Goal: Find specific page/section: Find specific page/section

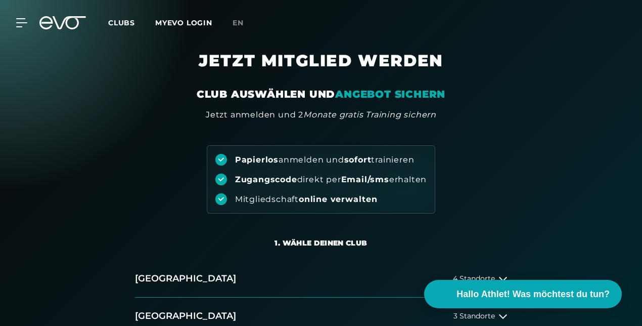
drag, startPoint x: 487, startPoint y: 232, endPoint x: 502, endPoint y: 129, distance: 103.2
click at [502, 129] on div "Papierlos anmelden und sofort trainieren Zugangscode direkt per Email/sms erhal…" at bounding box center [321, 300] width 642 height 359
click at [502, 129] on div "Papierlos anmelden und sofort trainieren Zugangscode direkt per Email/sms erhal…" at bounding box center [321, 167] width 642 height 93
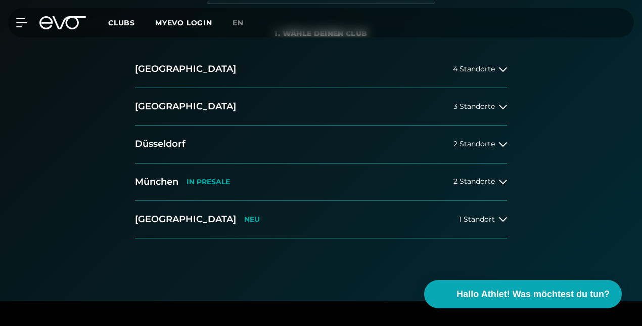
scroll to position [214, 0]
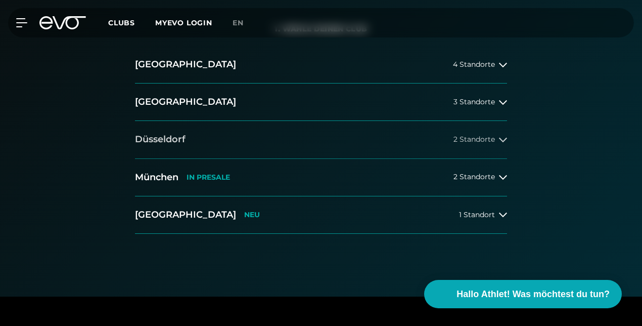
click at [507, 147] on button "[GEOGRAPHIC_DATA] 2 Standorte" at bounding box center [321, 139] width 372 height 37
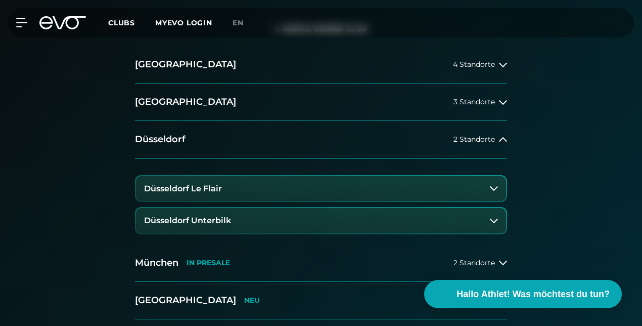
click at [494, 221] on icon at bounding box center [494, 220] width 8 height 8
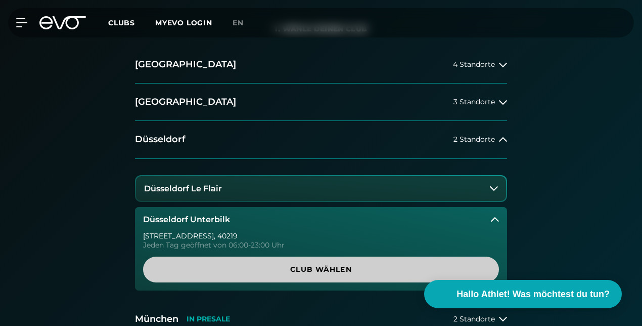
click at [327, 266] on span "Club wählen" at bounding box center [321, 269] width 332 height 11
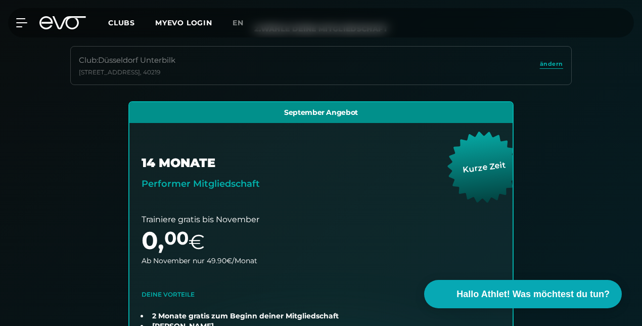
scroll to position [213, 0]
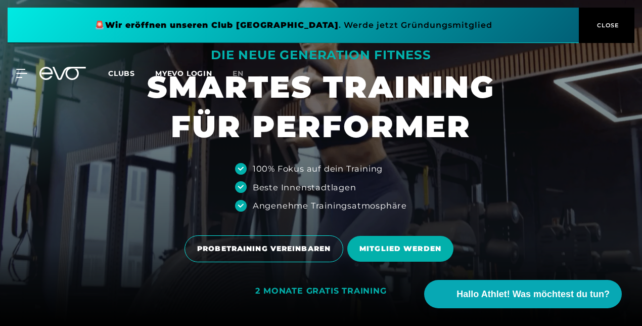
click at [18, 65] on div "MyEVO Login Über EVO Mitgliedschaften Probetraining TAGESPASS EVO Studios Düsse…" at bounding box center [321, 73] width 638 height 29
click at [19, 70] on icon at bounding box center [23, 73] width 15 height 9
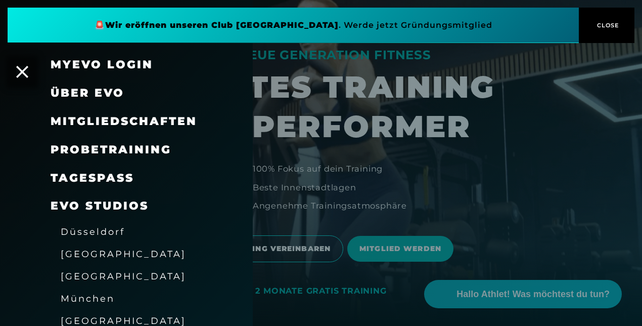
click at [114, 227] on span "Düsseldorf" at bounding box center [93, 231] width 64 height 11
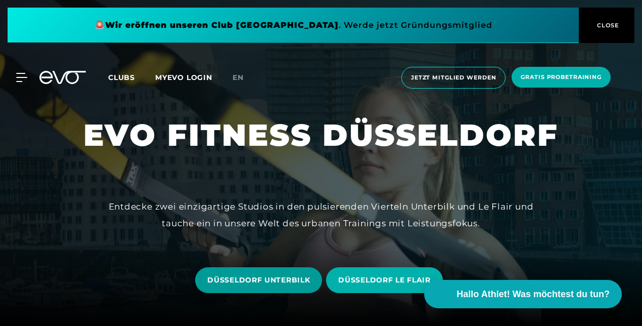
click at [268, 280] on span "DÜSSELDORF UNTERBILK" at bounding box center [258, 279] width 103 height 11
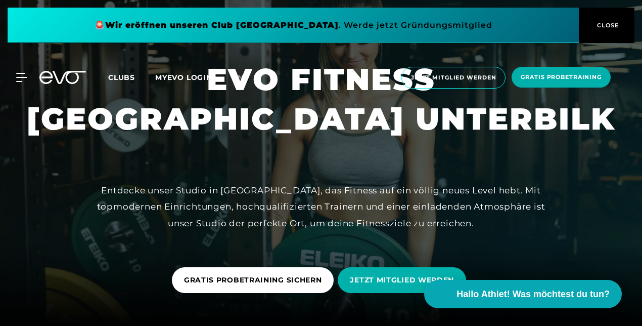
click at [606, 21] on span "CLOSE" at bounding box center [606, 25] width 25 height 9
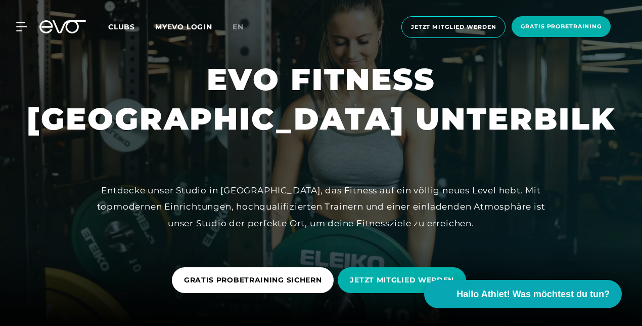
click at [594, 181] on div at bounding box center [321, 163] width 642 height 326
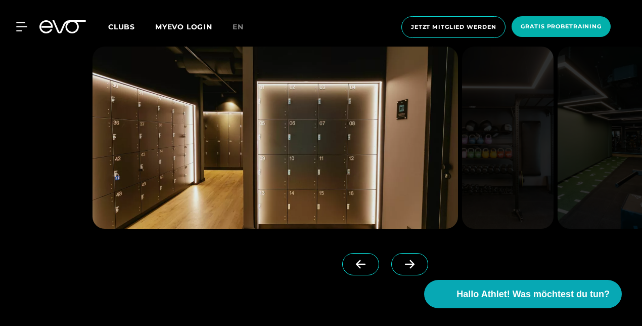
scroll to position [766, 0]
click at [401, 265] on icon at bounding box center [410, 264] width 18 height 9
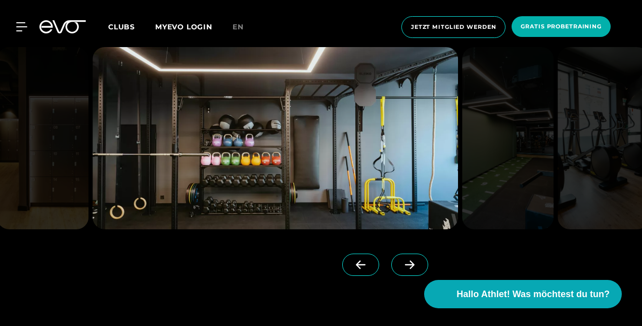
click at [401, 265] on icon at bounding box center [410, 264] width 18 height 9
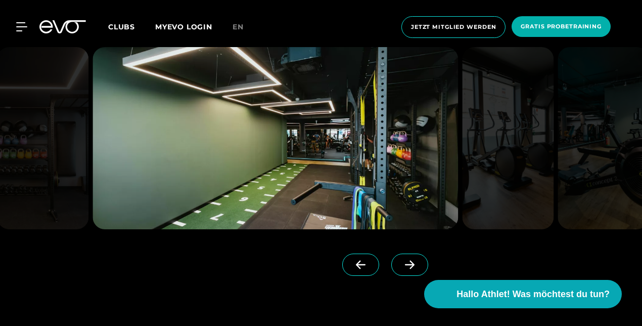
click at [401, 265] on icon at bounding box center [410, 264] width 18 height 9
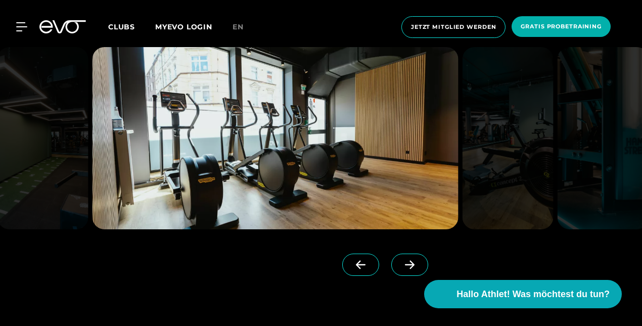
click at [401, 265] on icon at bounding box center [410, 264] width 18 height 9
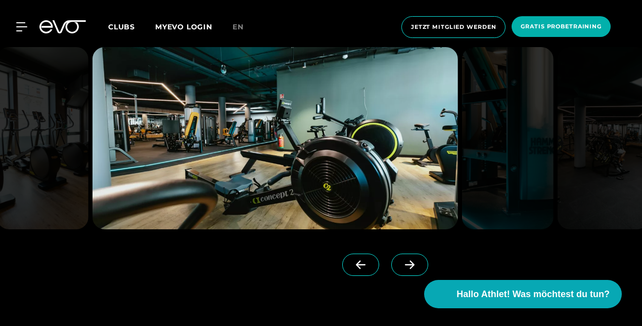
click at [401, 265] on icon at bounding box center [410, 264] width 18 height 9
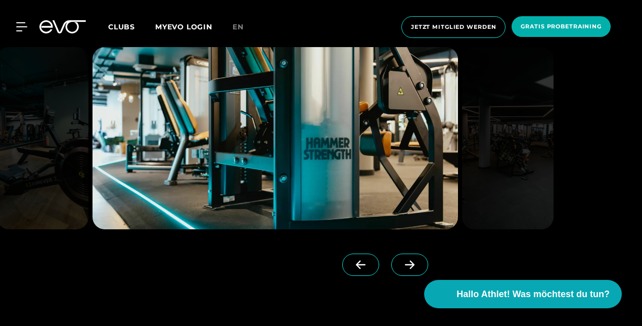
click at [401, 265] on icon at bounding box center [410, 264] width 18 height 9
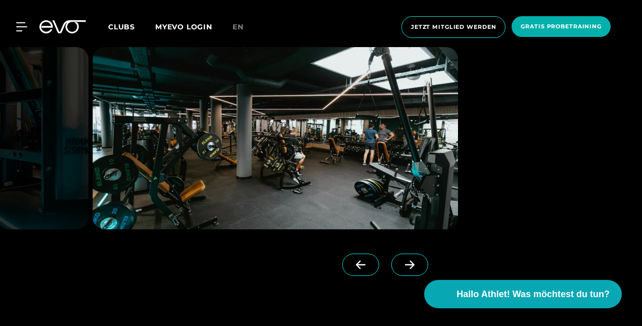
click at [401, 265] on icon at bounding box center [410, 264] width 18 height 9
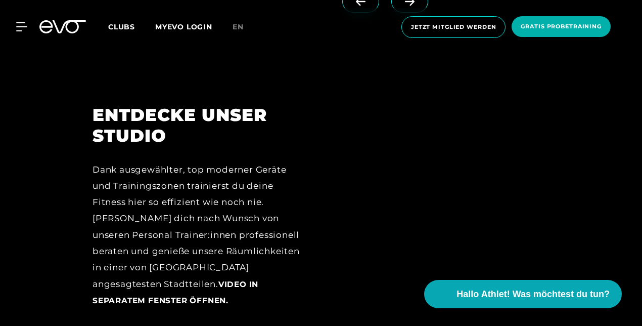
scroll to position [1034, 0]
